Goal: Information Seeking & Learning: Learn about a topic

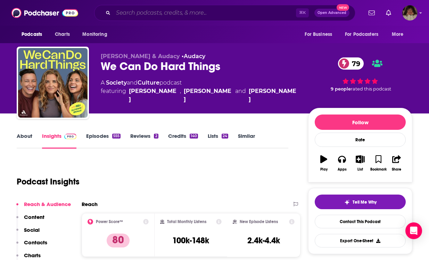
click at [167, 16] on input "Search podcasts, credits, & more..." at bounding box center [204, 12] width 183 height 11
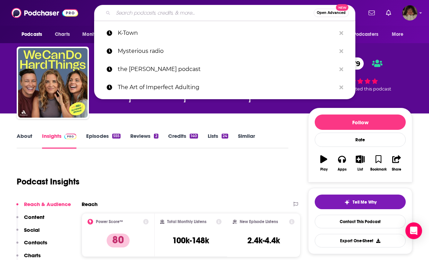
click at [167, 14] on input "Search podcasts, credits, & more..." at bounding box center [213, 12] width 201 height 11
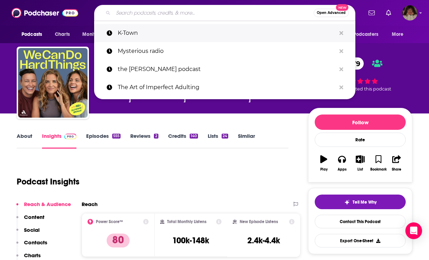
drag, startPoint x: 166, startPoint y: 26, endPoint x: 167, endPoint y: 35, distance: 9.4
paste input "botanical medicine, clinical nutrition"
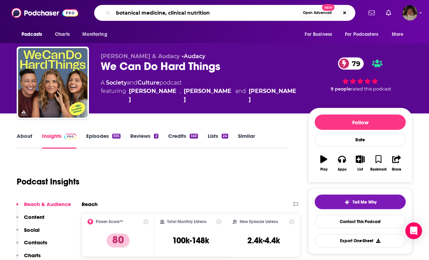
click at [167, 13] on input "botanical medicine, clinical nutrition" at bounding box center [206, 12] width 187 height 11
type input "botanical medicine and clinical nutrition"
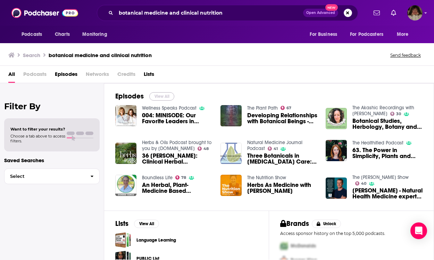
click at [157, 95] on button "View All" at bounding box center [161, 96] width 25 height 8
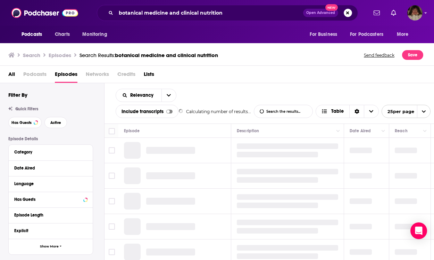
click at [39, 74] on span "Podcasts" at bounding box center [34, 75] width 23 height 14
click at [40, 72] on span "Podcasts" at bounding box center [34, 75] width 23 height 14
click at [49, 72] on div "All Podcasts Episodes Networks Credits Lists" at bounding box center [218, 75] width 421 height 14
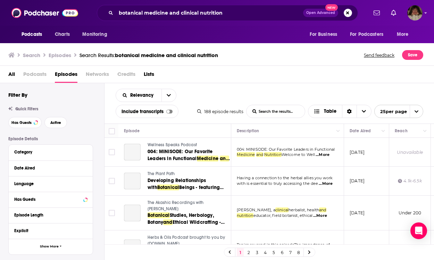
click at [31, 75] on span "Podcasts" at bounding box center [34, 75] width 23 height 14
click at [42, 75] on span "Podcasts" at bounding box center [34, 75] width 23 height 14
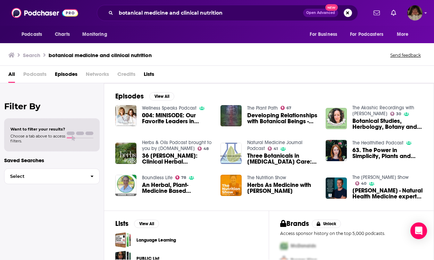
click at [36, 74] on span "Podcasts" at bounding box center [34, 75] width 23 height 14
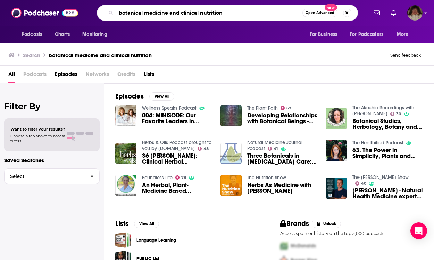
click at [180, 12] on input "botanical medicine and clinical nutrition" at bounding box center [209, 12] width 187 height 11
drag, startPoint x: 168, startPoint y: 11, endPoint x: 242, endPoint y: 12, distance: 73.7
click at [242, 12] on input "botanical medicine and clinical nutrition" at bounding box center [209, 12] width 187 height 11
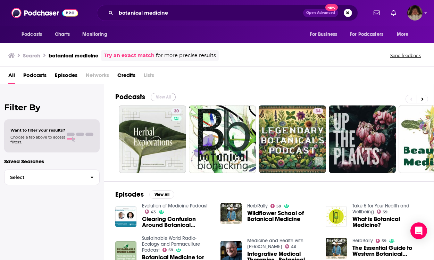
click at [165, 97] on button "View All" at bounding box center [163, 97] width 25 height 8
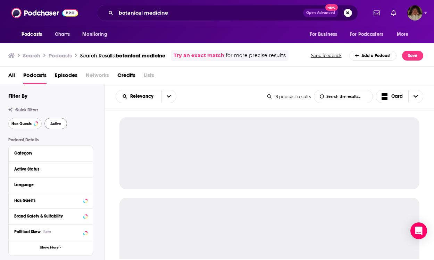
click at [17, 124] on span "Has Guests" at bounding box center [21, 124] width 20 height 4
click at [17, 123] on span "Has Guests" at bounding box center [21, 124] width 20 height 4
click at [51, 122] on span "Active" at bounding box center [55, 124] width 11 height 4
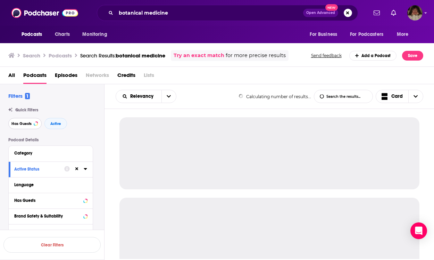
click at [25, 123] on span "Has Guests" at bounding box center [21, 124] width 20 height 4
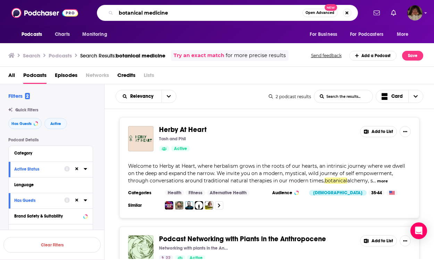
drag, startPoint x: 171, startPoint y: 13, endPoint x: 118, endPoint y: 11, distance: 52.9
click at [118, 11] on input "botanical medicine" at bounding box center [209, 12] width 187 height 11
type input "Clinical nutrition"
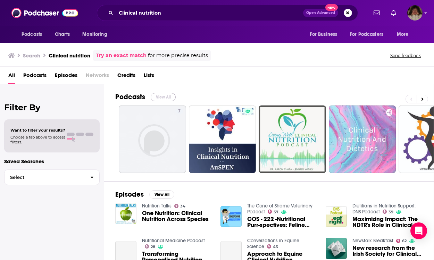
click at [169, 97] on button "View All" at bounding box center [163, 97] width 25 height 8
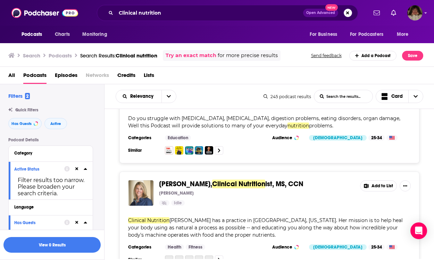
scroll to position [608, 0]
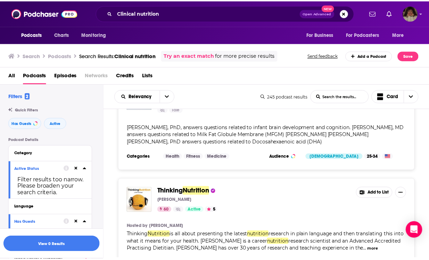
scroll to position [775, 0]
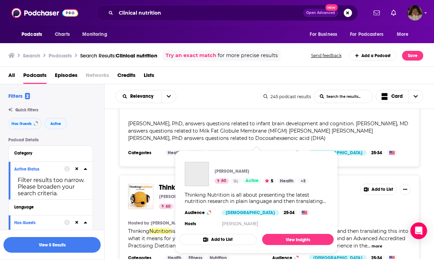
click at [181, 172] on div "[PERSON_NAME] 60 Active 5 Health + 3 Thinking Nutrition is all about presenting…" at bounding box center [256, 194] width 155 height 77
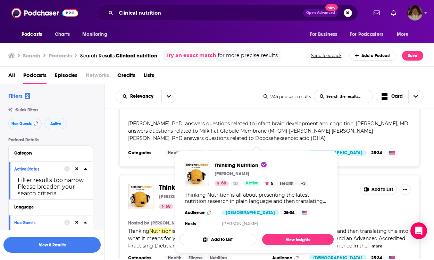
click at [164, 183] on span "Thinking" at bounding box center [172, 187] width 26 height 9
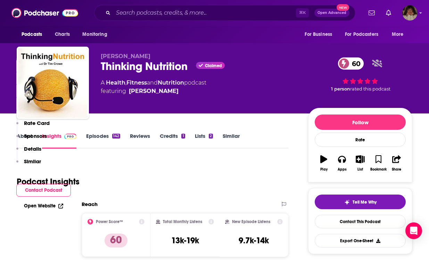
scroll to position [396, 0]
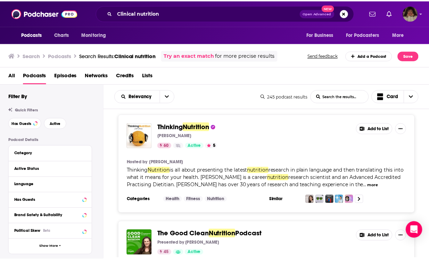
scroll to position [847, 0]
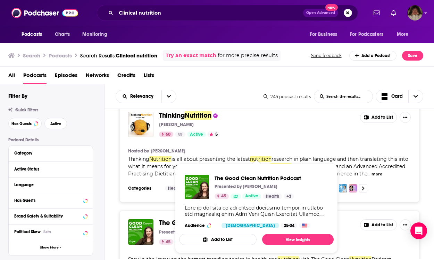
click at [200, 206] on div "Show Podcast Details" at bounding box center [257, 210] width 144 height 13
click at [165, 218] on span "The Good Clean" at bounding box center [185, 222] width 52 height 9
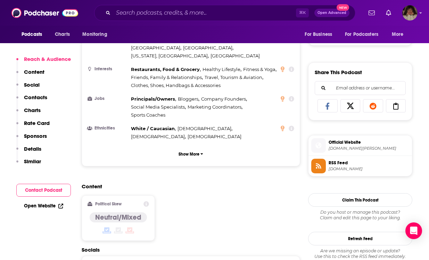
scroll to position [517, 0]
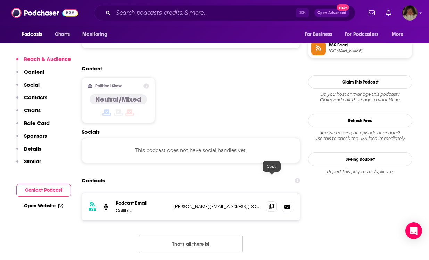
click at [273, 203] on icon at bounding box center [271, 206] width 5 height 6
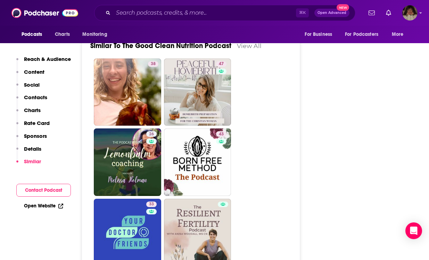
scroll to position [1280, 0]
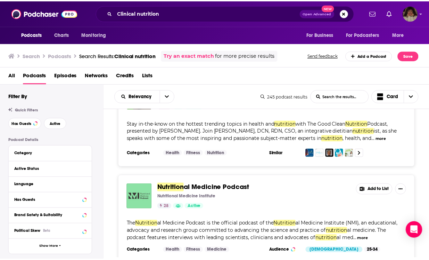
scroll to position [1020, 0]
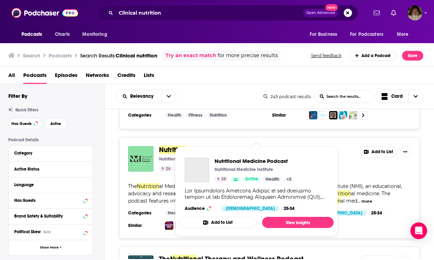
click at [184, 145] on span "Nutrition" at bounding box center [172, 149] width 27 height 9
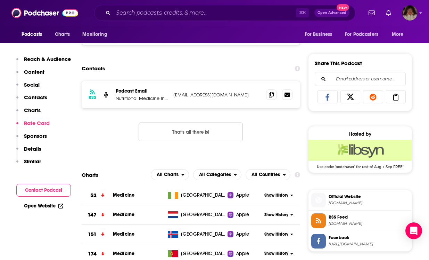
scroll to position [397, 0]
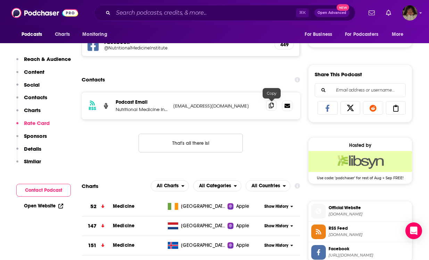
click at [273, 106] on icon at bounding box center [271, 106] width 5 height 6
